Goal: Information Seeking & Learning: Check status

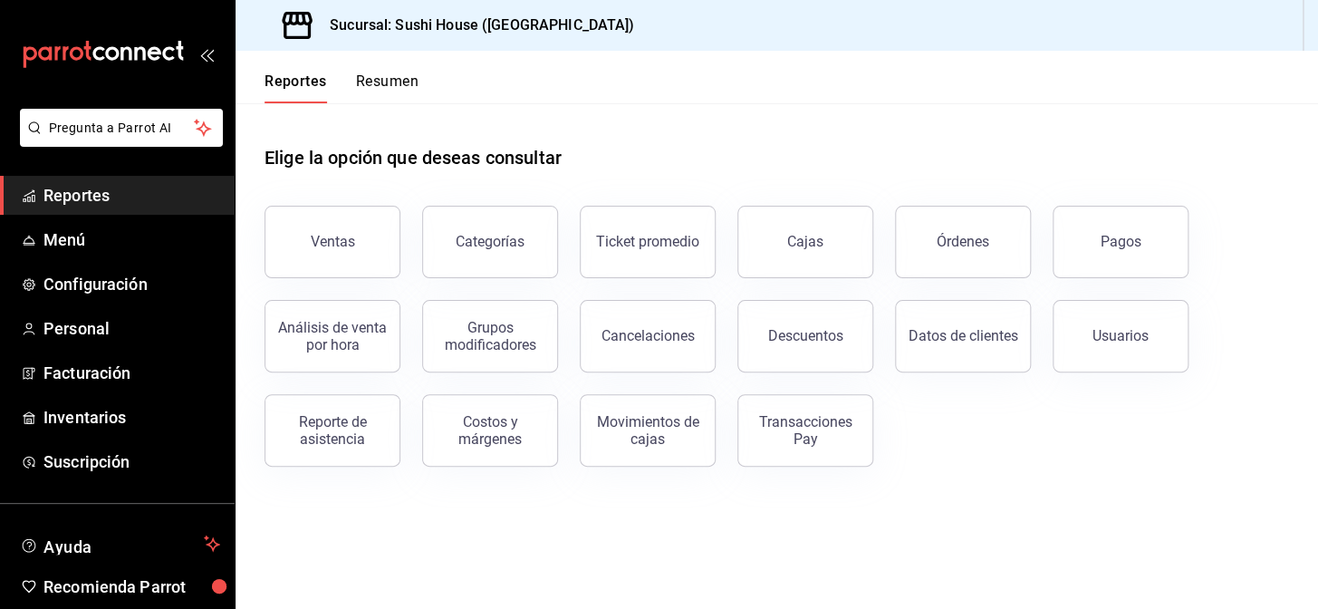
click at [150, 178] on link "Reportes" at bounding box center [117, 195] width 235 height 39
click at [323, 226] on button "Ventas" at bounding box center [332, 242] width 136 height 72
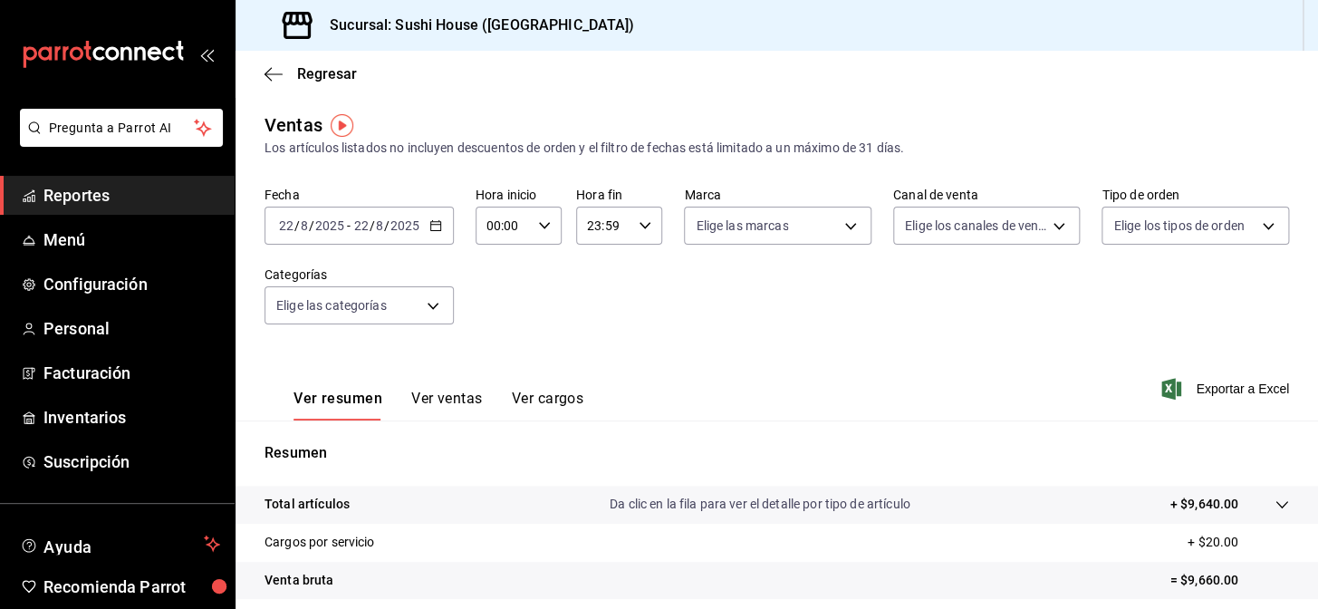
click at [91, 183] on span "Reportes" at bounding box center [131, 195] width 177 height 24
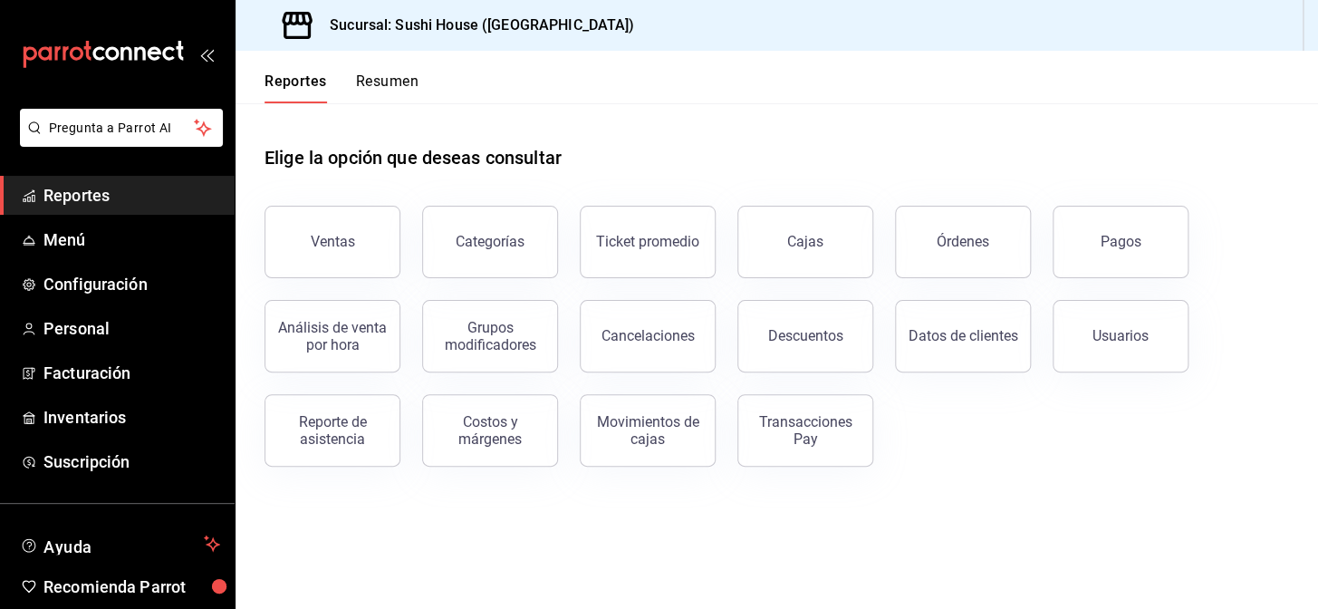
click at [378, 87] on button "Resumen" at bounding box center [387, 87] width 62 height 31
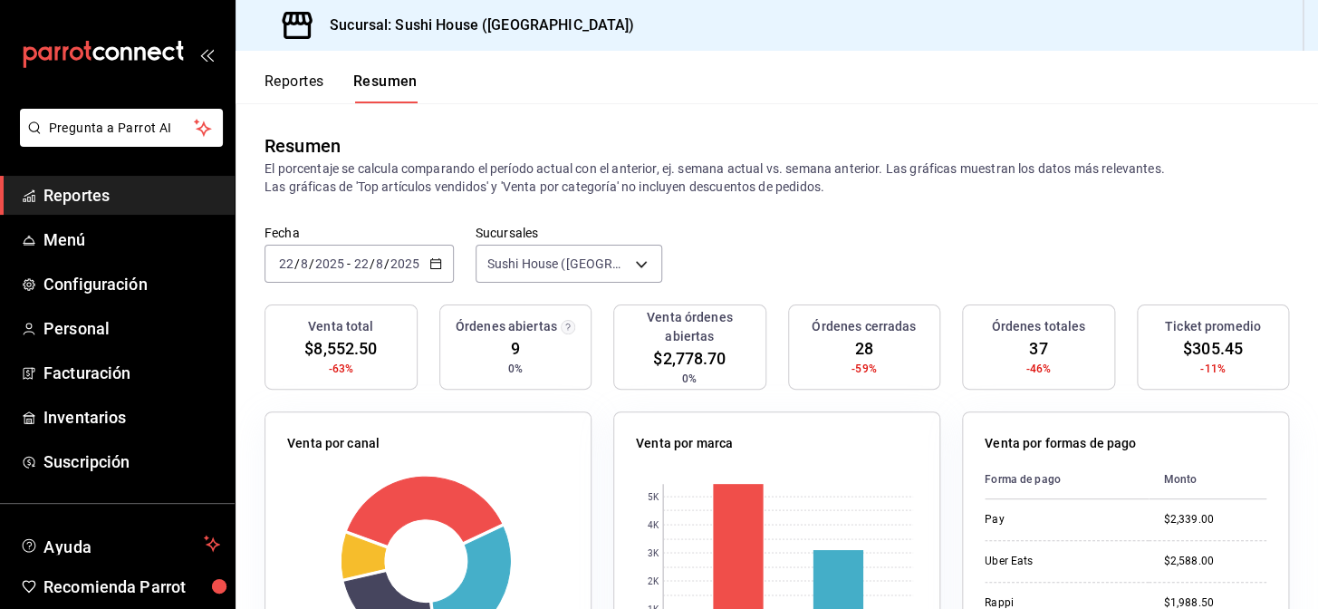
click at [111, 199] on span "Reportes" at bounding box center [131, 195] width 177 height 24
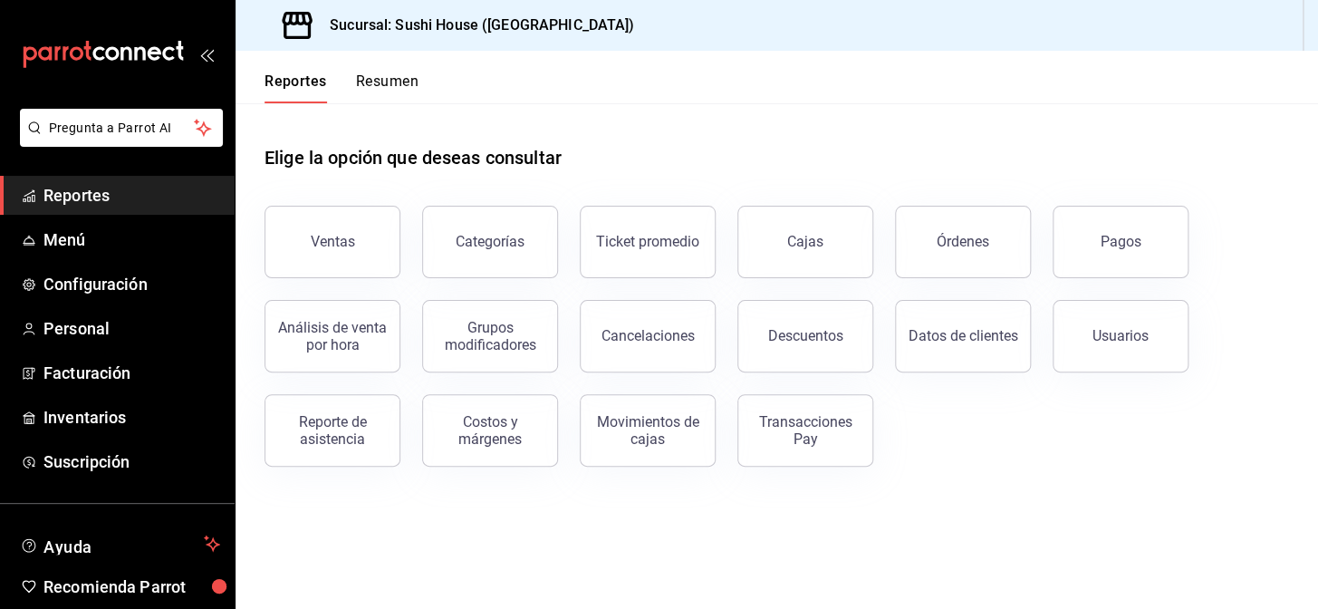
click at [119, 195] on span "Reportes" at bounding box center [131, 195] width 177 height 24
click at [389, 93] on button "Resumen" at bounding box center [387, 87] width 62 height 31
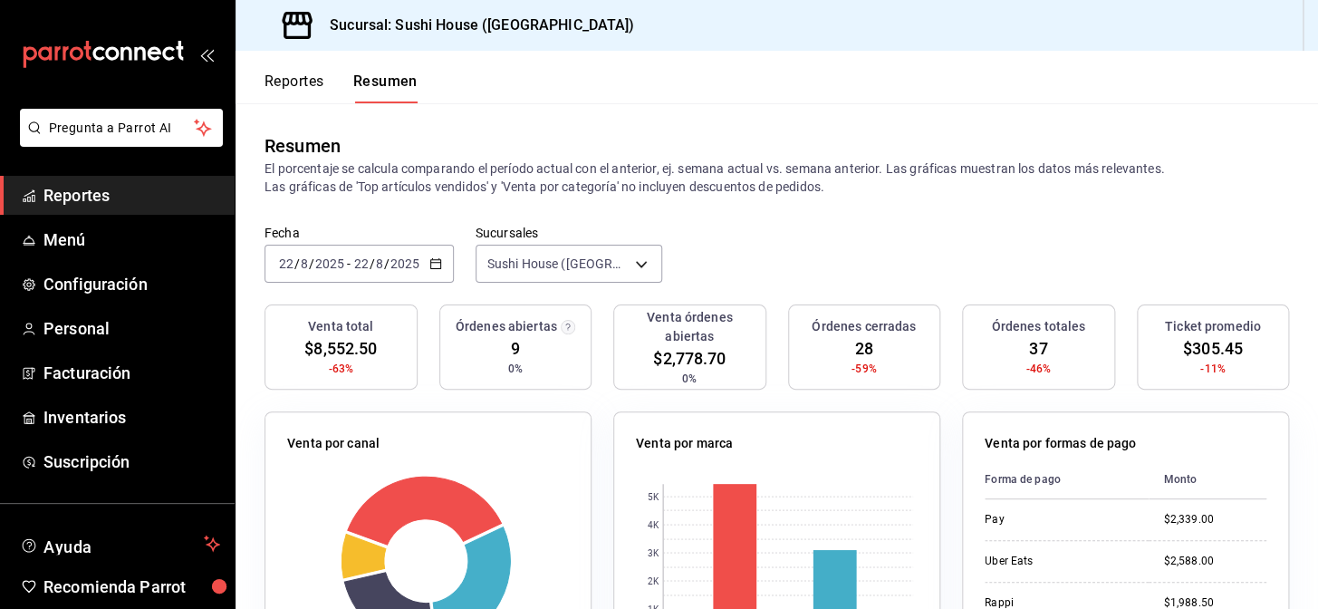
click at [163, 190] on span "Reportes" at bounding box center [131, 195] width 177 height 24
